Goal: Information Seeking & Learning: Find specific page/section

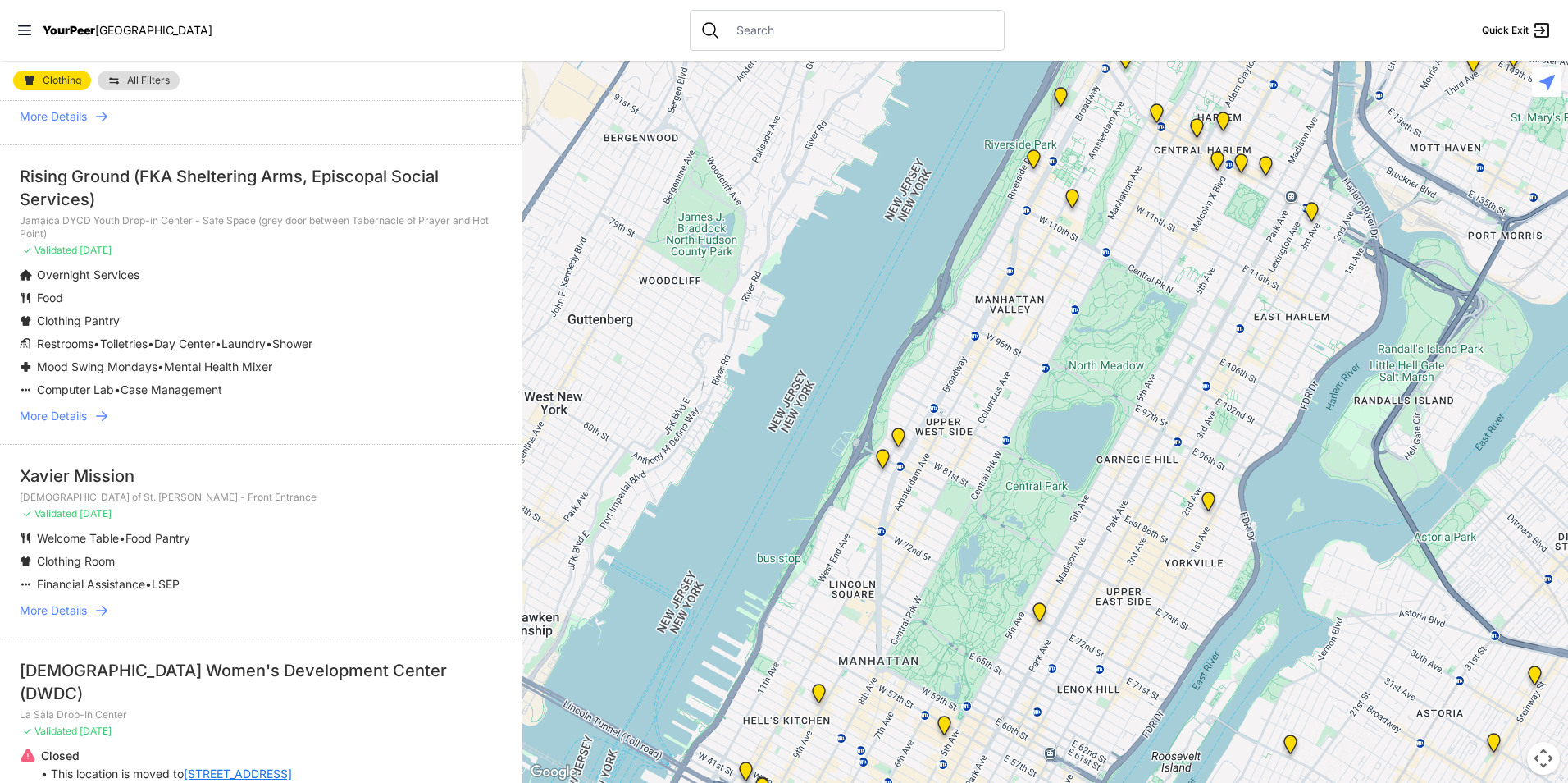
scroll to position [411, 0]
click at [91, 603] on link "More Details" at bounding box center [261, 609] width 483 height 17
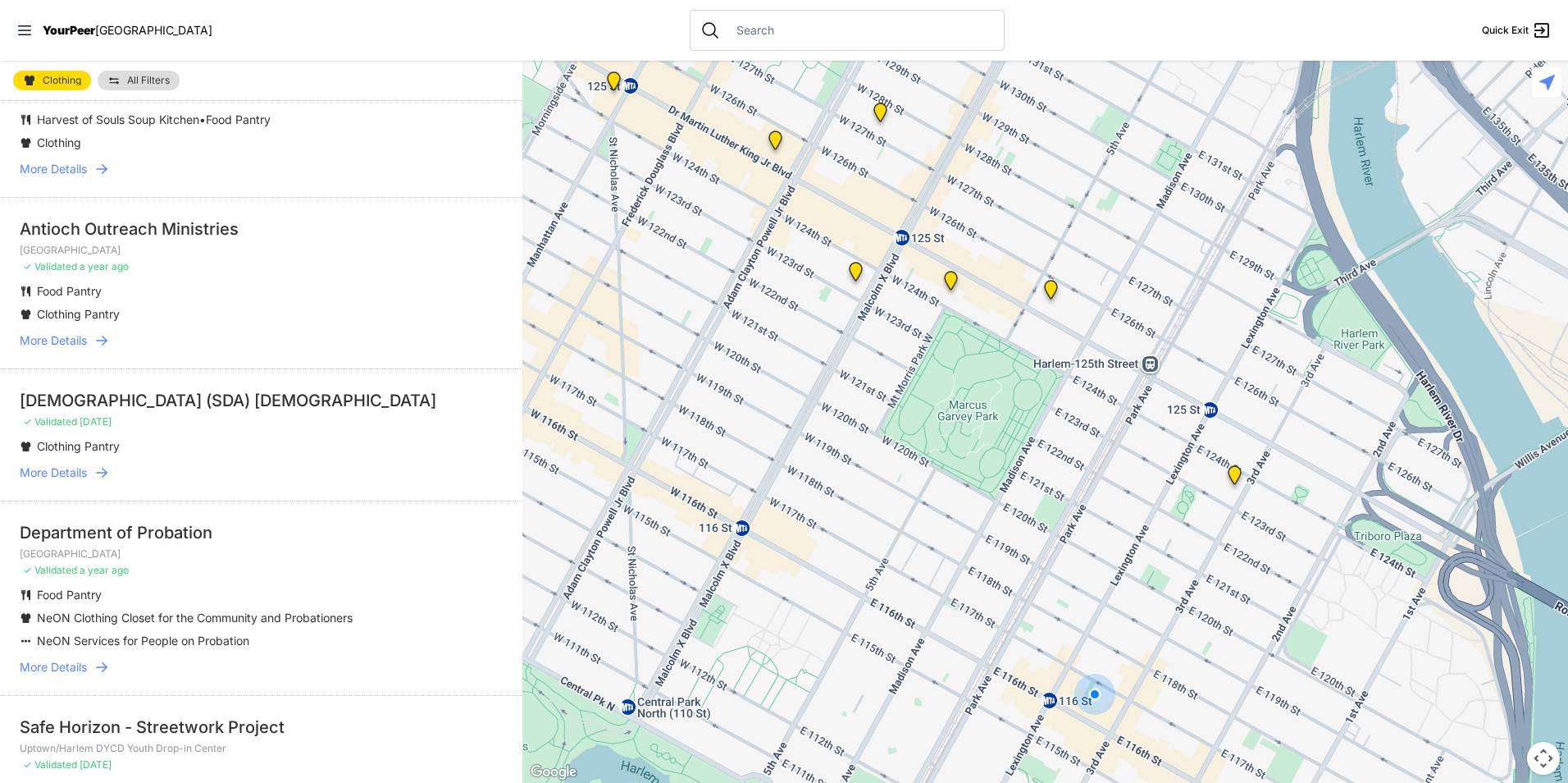
scroll to position [411, 0]
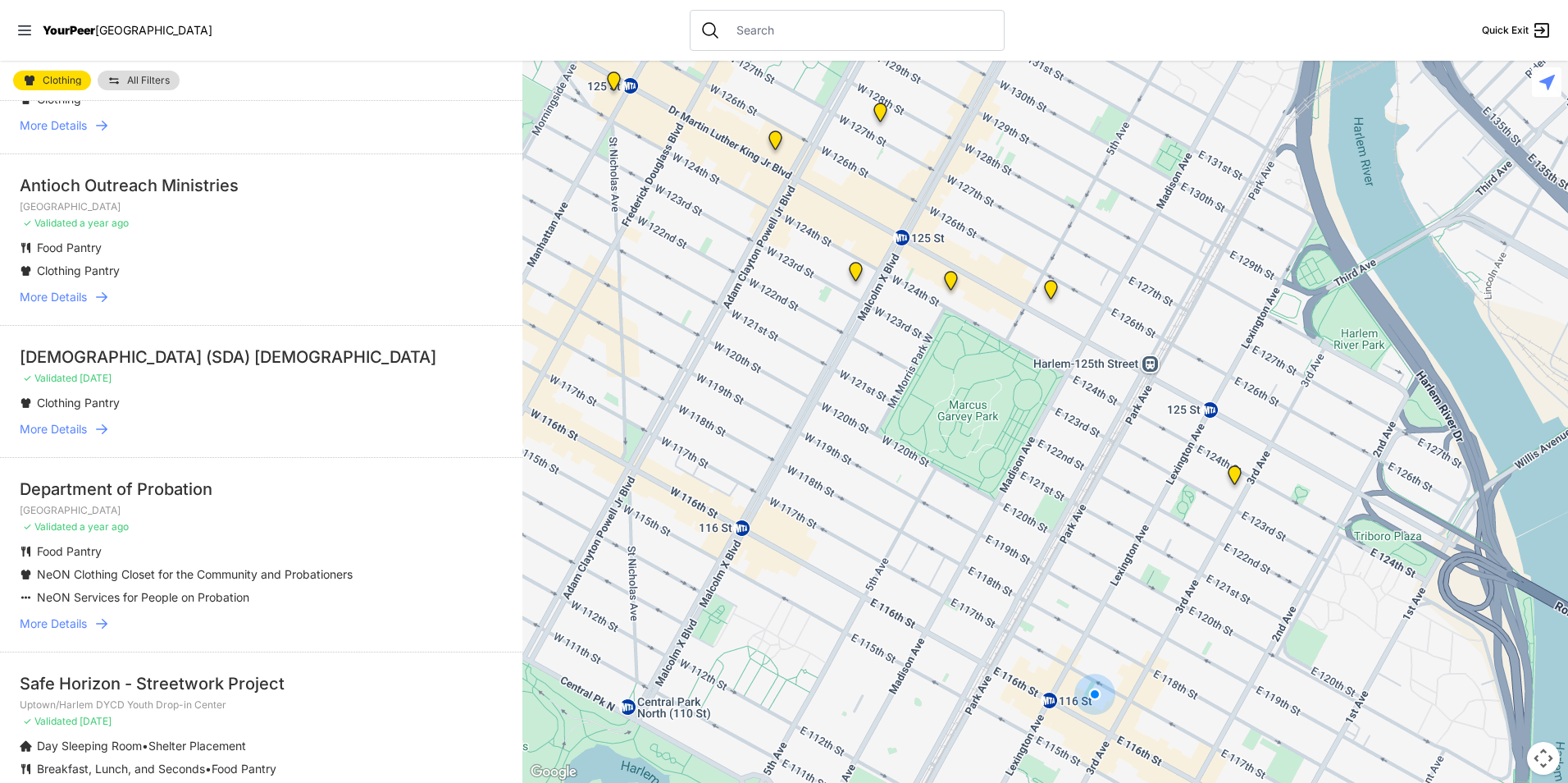
click at [101, 623] on icon at bounding box center [101, 623] width 17 height 17
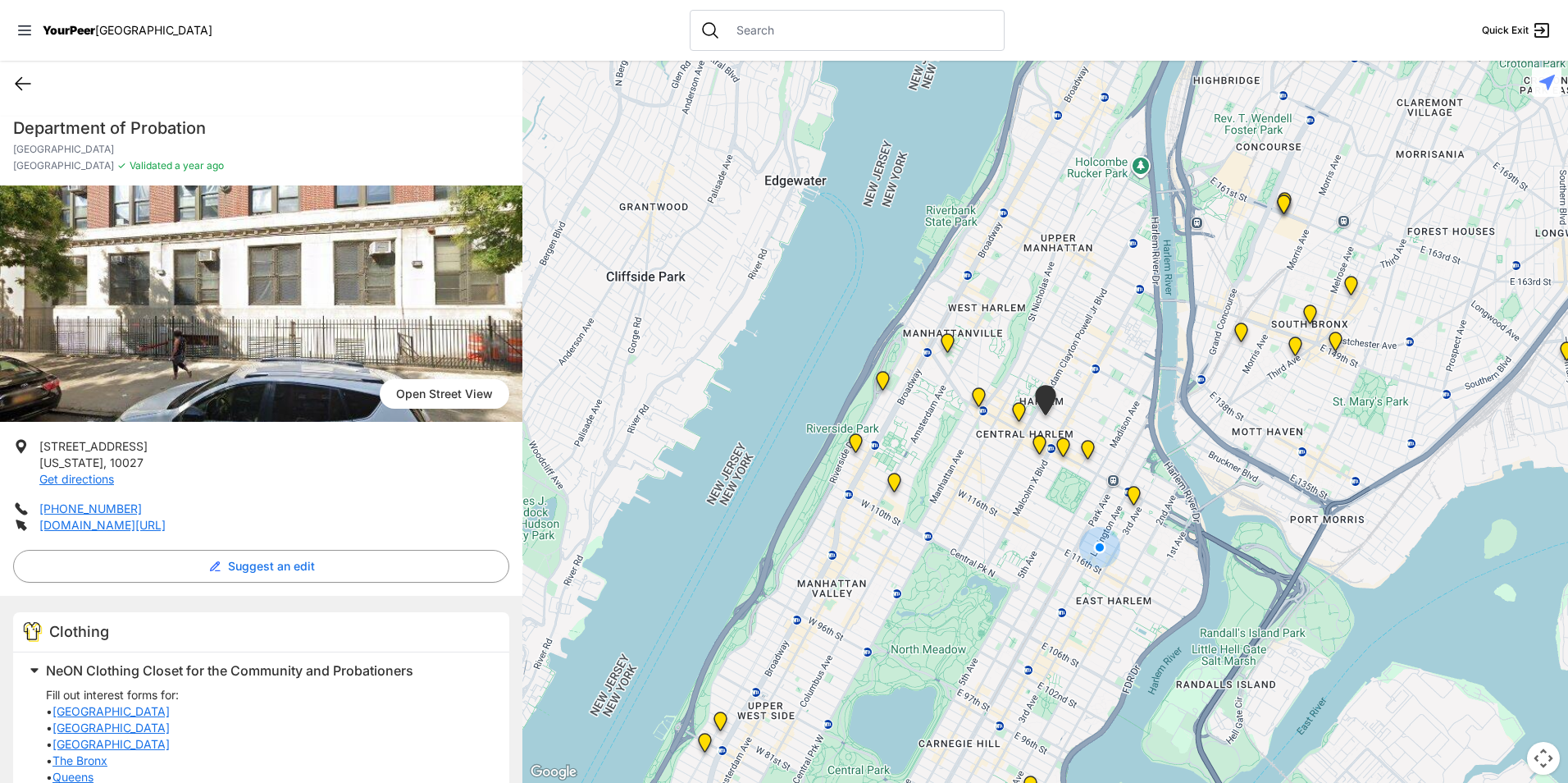
click at [29, 74] on icon at bounding box center [23, 84] width 20 height 20
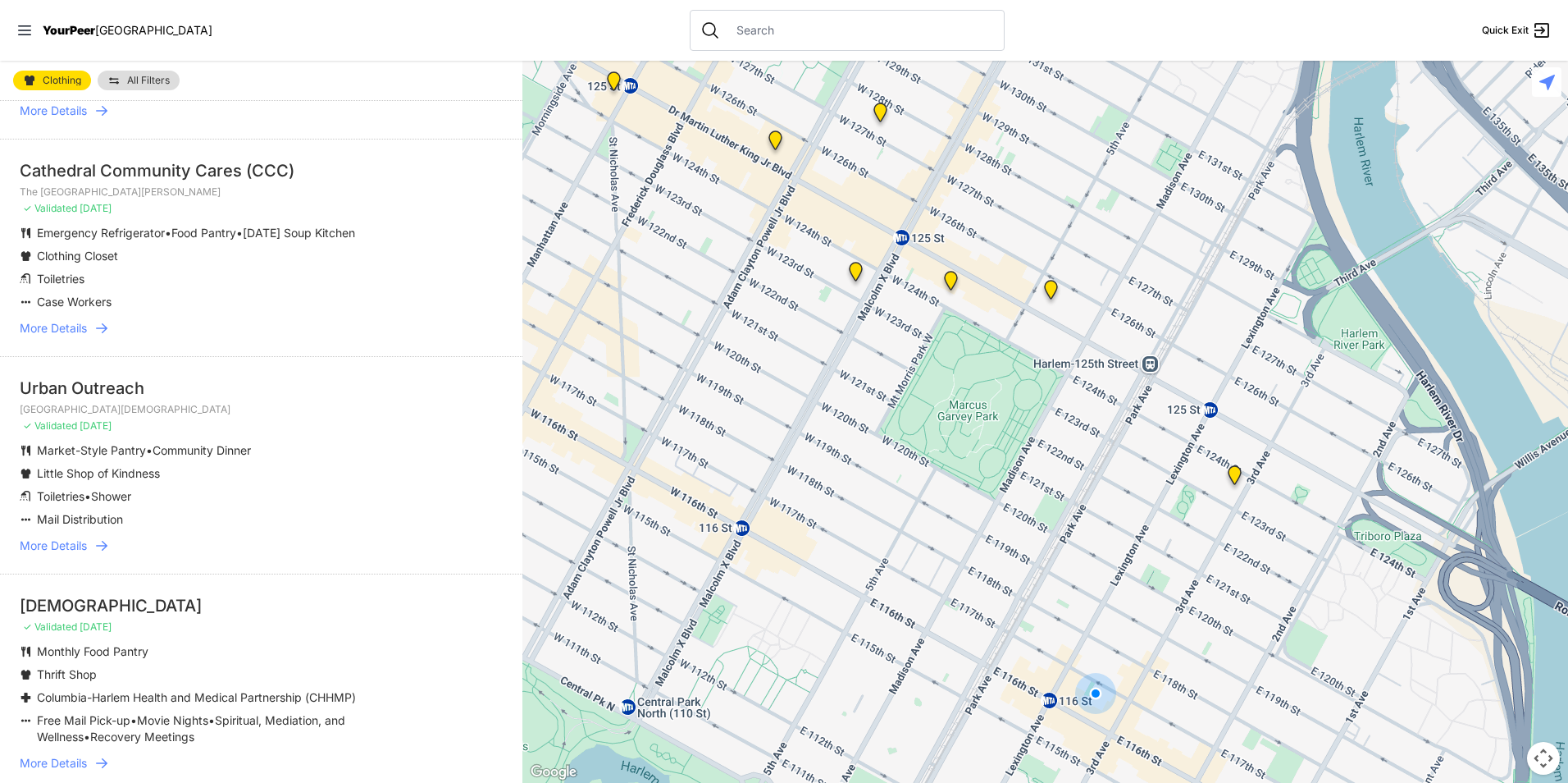
scroll to position [1559, 0]
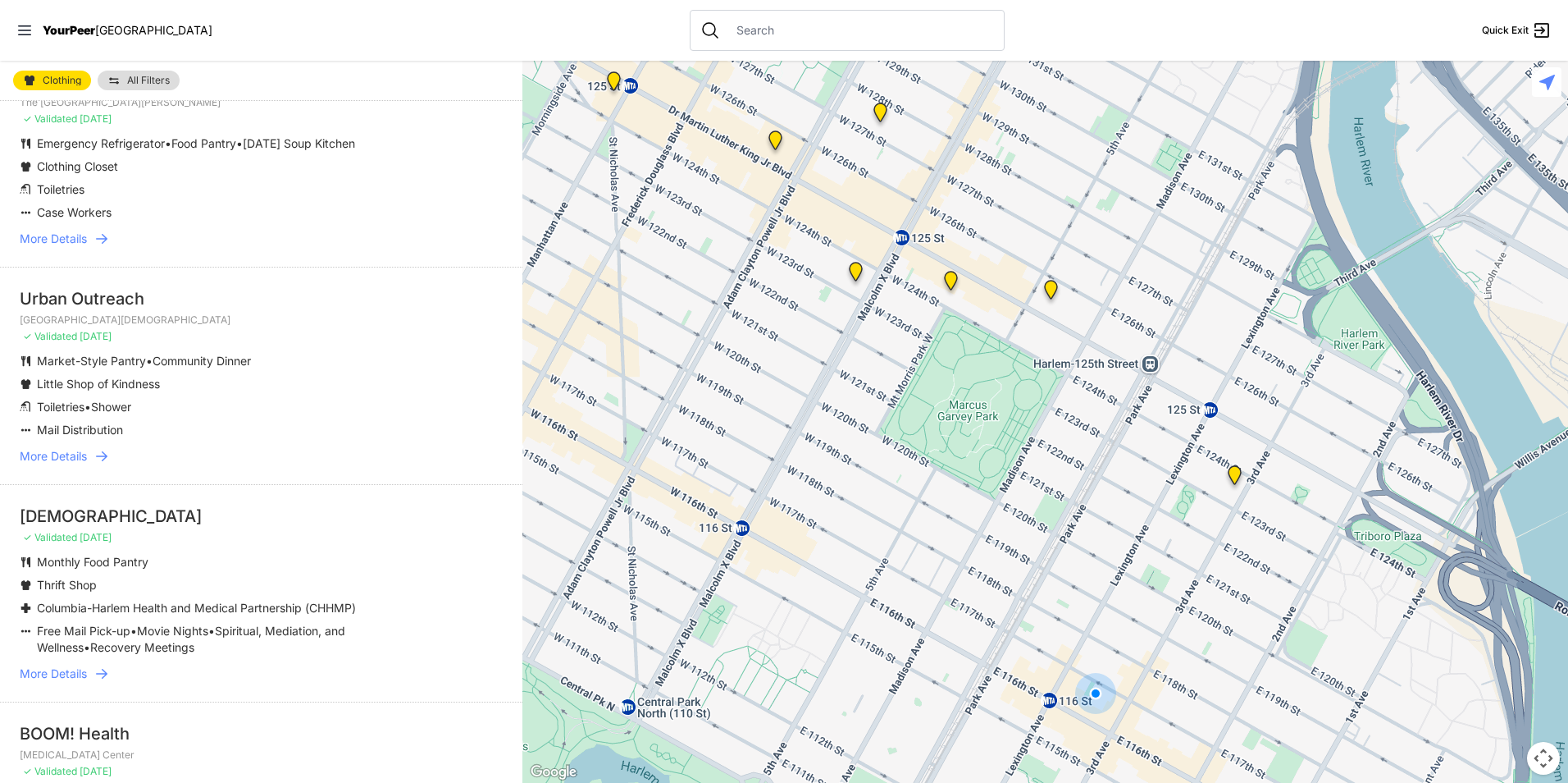
click at [230, 570] on li "Monthly Food Pantry" at bounding box center [228, 562] width 417 height 17
click at [105, 682] on icon at bounding box center [101, 673] width 17 height 17
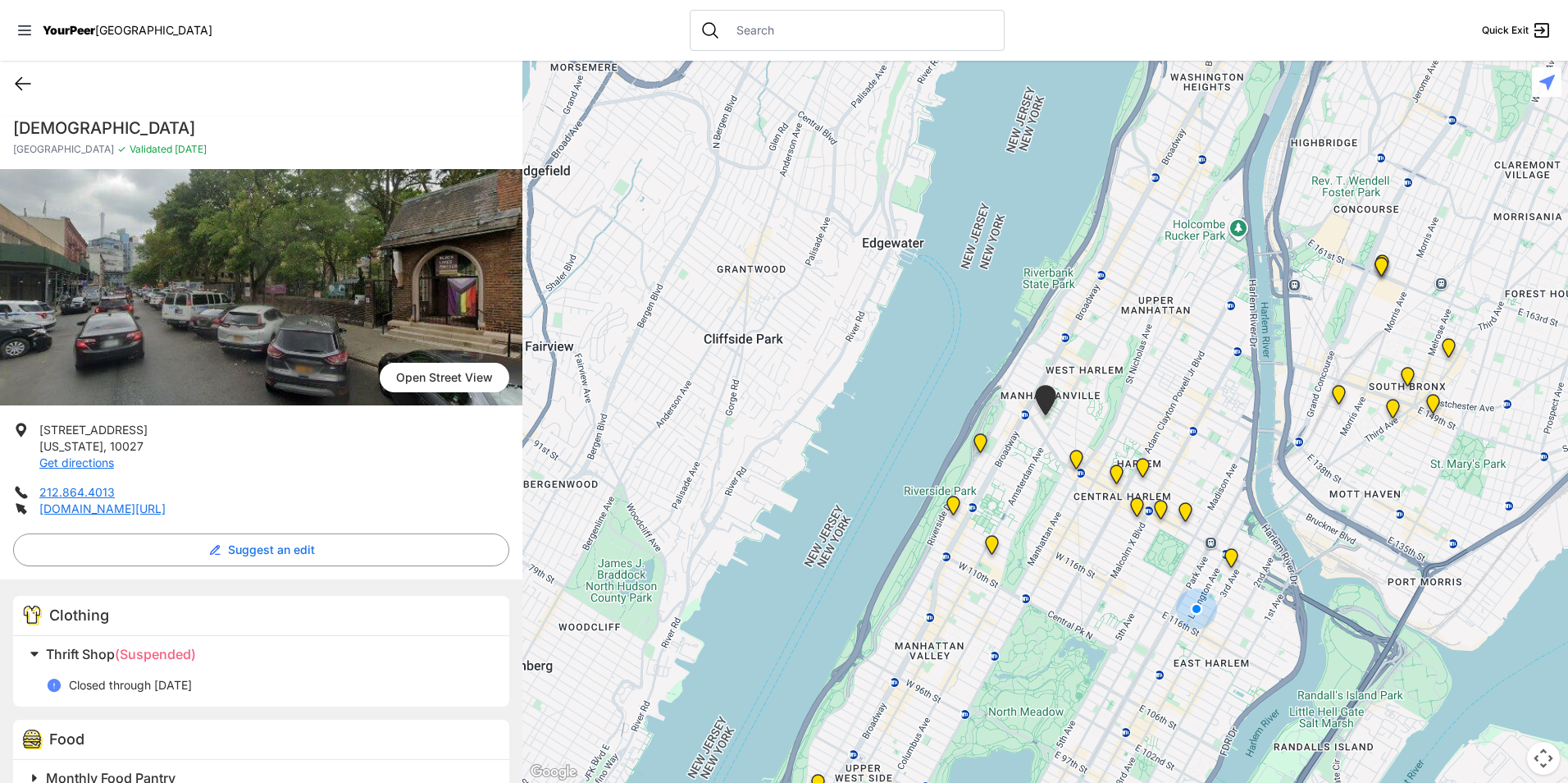
click at [19, 84] on icon at bounding box center [23, 84] width 15 height 13
